Goal: Use online tool/utility: Utilize a website feature to perform a specific function

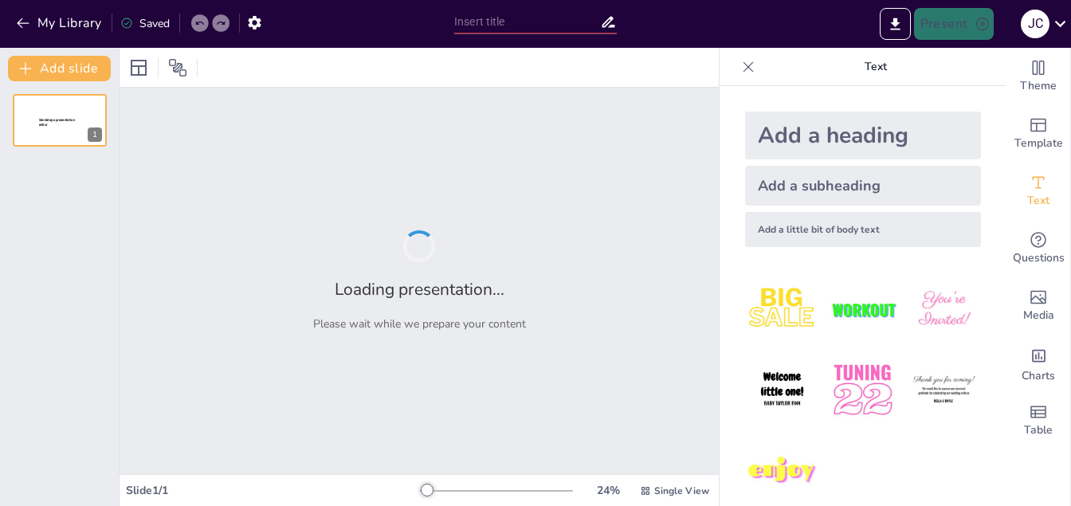
type input "New Sendsteps"
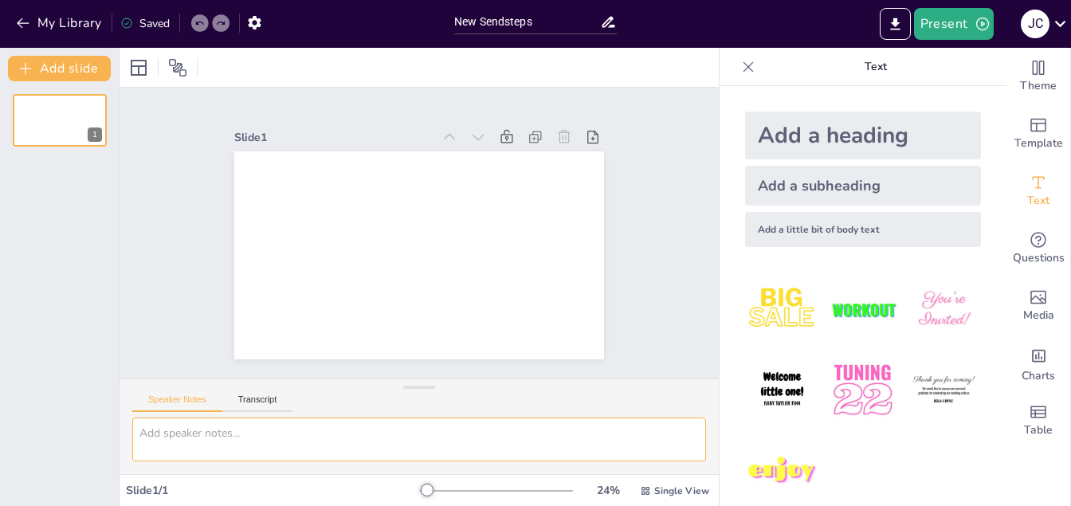
click at [288, 432] on textarea at bounding box center [419, 440] width 574 height 44
type textarea "Me gustaria crear una presentación de "Insights del Headhunting""
click at [961, 24] on button "Present" at bounding box center [954, 24] width 80 height 32
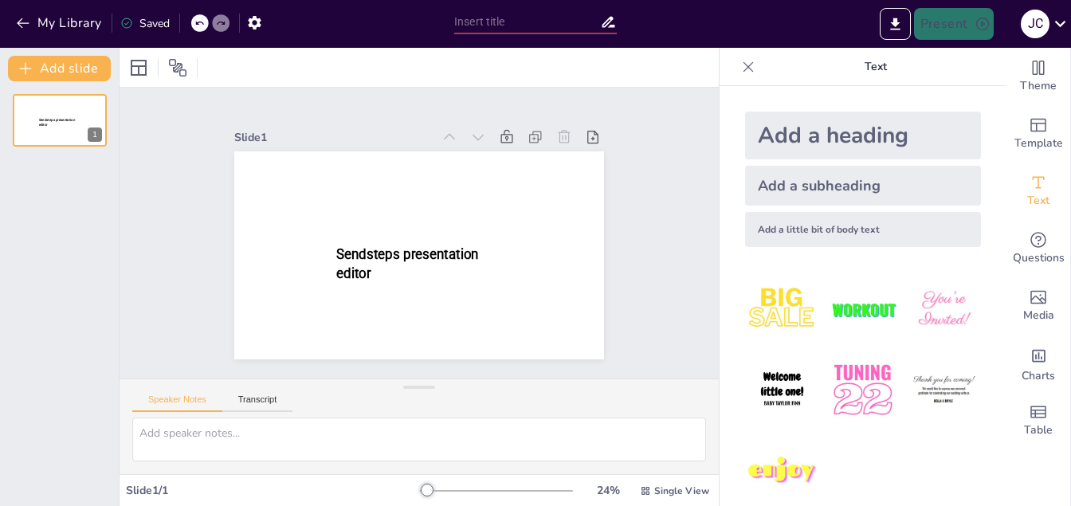
type input "New Sendsteps"
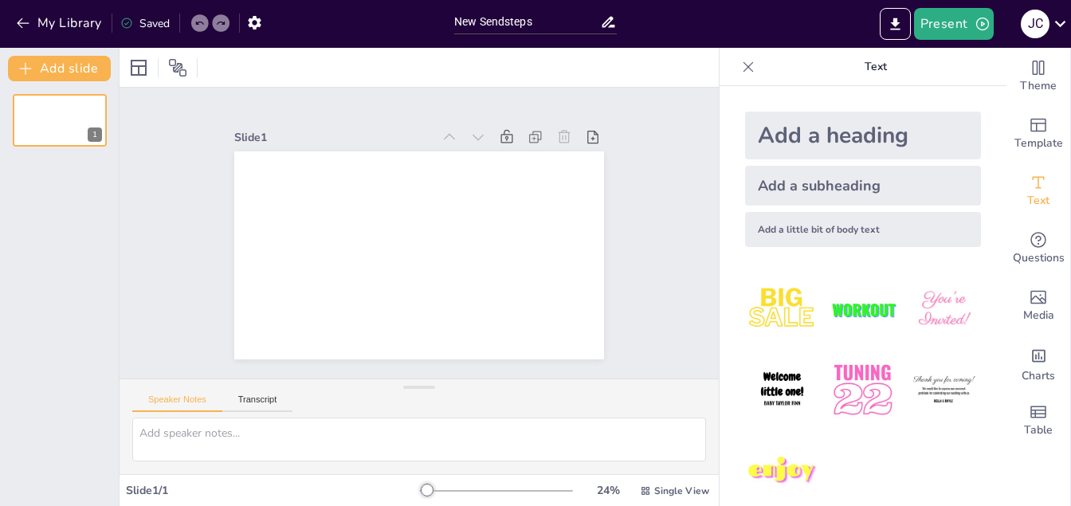
scroll to position [19, 0]
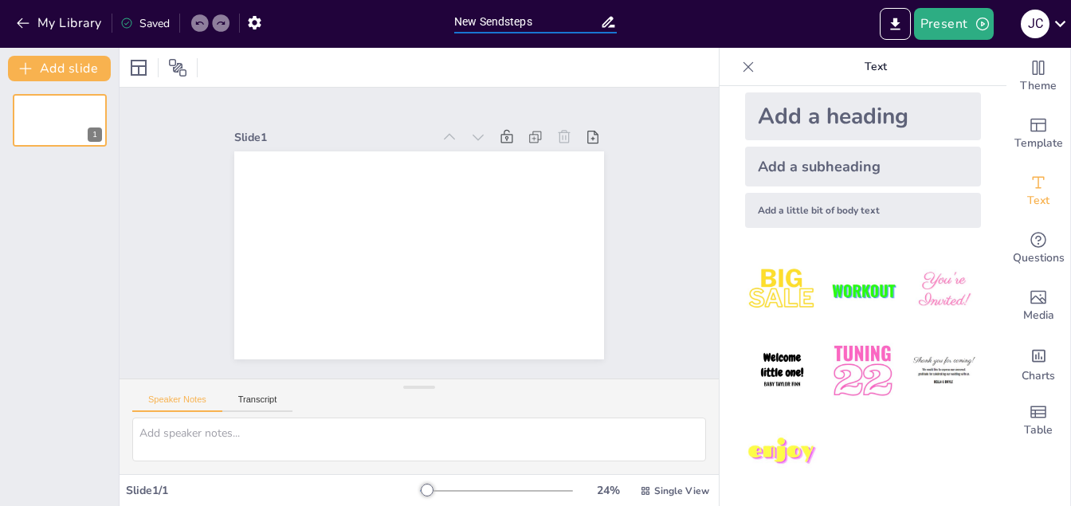
click at [532, 26] on input "New Sendsteps" at bounding box center [527, 21] width 146 height 23
drag, startPoint x: 562, startPoint y: 23, endPoint x: 455, endPoint y: 18, distance: 106.9
click at [455, 18] on input "New Sendsteps" at bounding box center [527, 21] width 146 height 23
type input "Insights del Headhunting"
click at [952, 27] on button "Present" at bounding box center [954, 24] width 80 height 32
